Goal: Information Seeking & Learning: Compare options

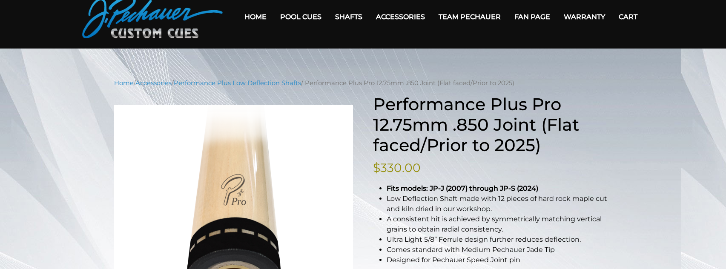
scroll to position [33, 0]
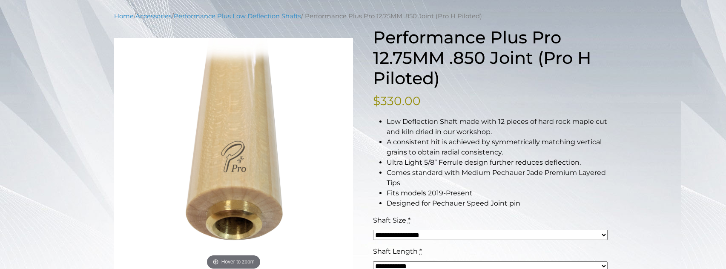
scroll to position [100, 0]
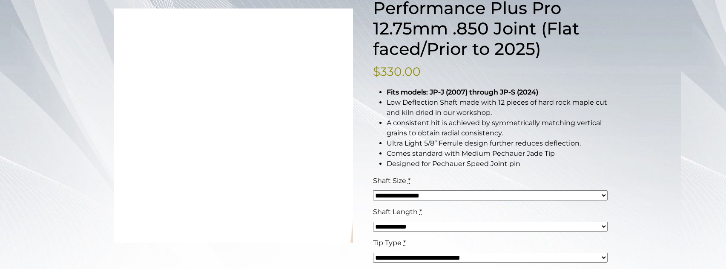
scroll to position [127, 0]
